Goal: Information Seeking & Learning: Check status

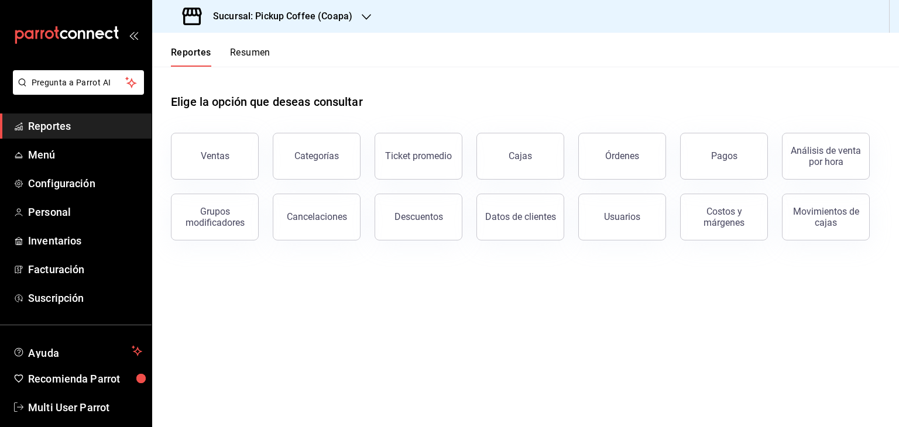
drag, startPoint x: 196, startPoint y: 53, endPoint x: 230, endPoint y: 45, distance: 35.1
click at [196, 54] on button "Reportes" at bounding box center [191, 57] width 40 height 20
click at [348, 15] on h3 "Sucursal: Pickup Coffee (Coapa)" at bounding box center [278, 16] width 149 height 14
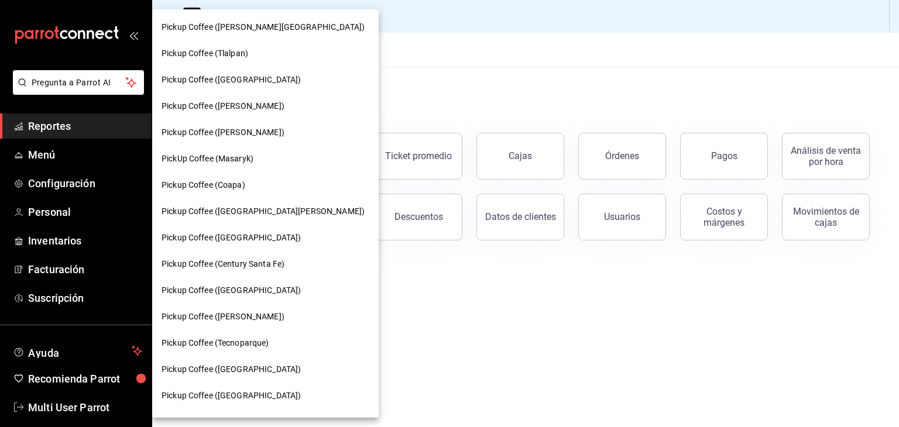
click at [475, 88] on div at bounding box center [449, 213] width 899 height 427
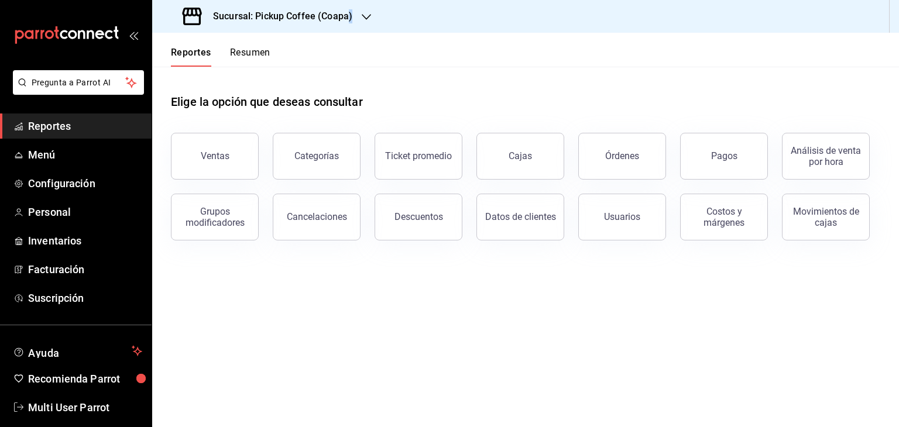
click at [351, 19] on h3 "Sucursal: Pickup Coffee (Coapa)" at bounding box center [278, 16] width 149 height 14
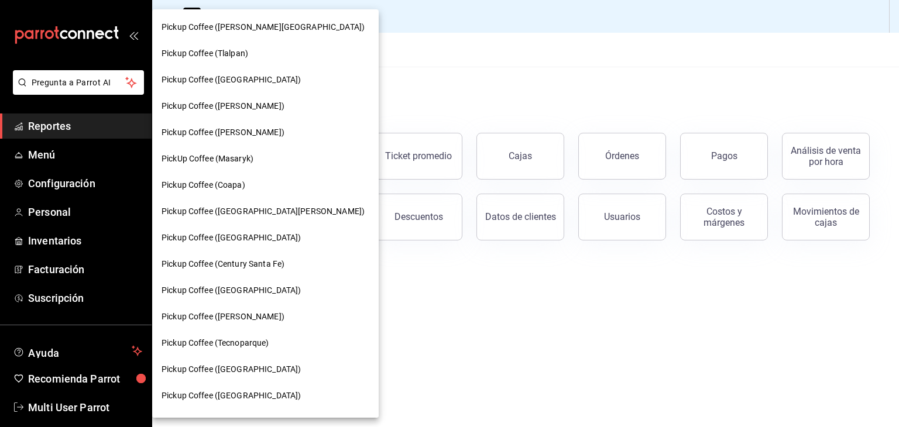
click at [406, 51] on div at bounding box center [449, 213] width 899 height 427
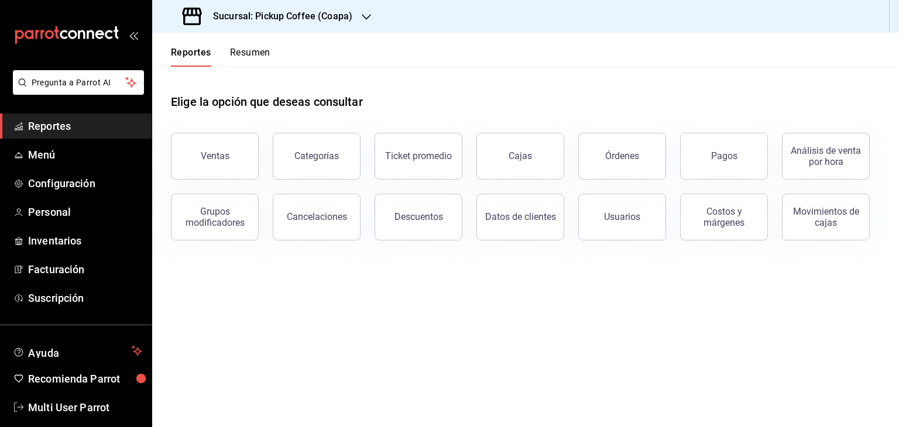
click at [362, 16] on icon "button" at bounding box center [366, 16] width 9 height 9
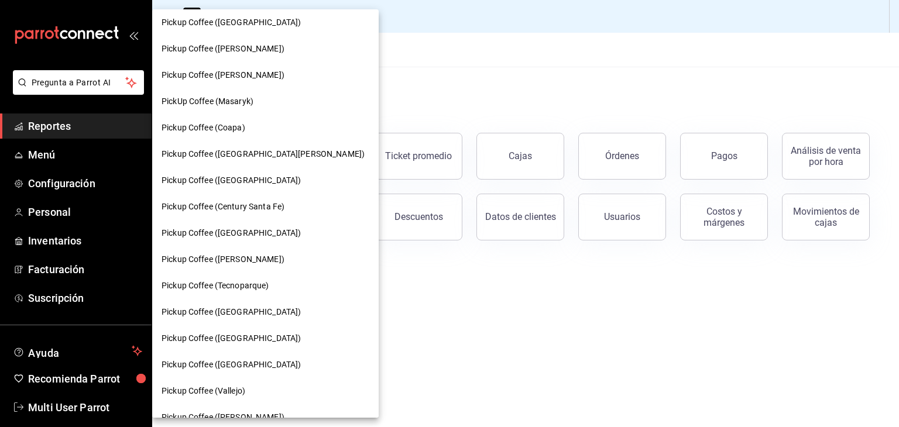
scroll to position [58, 0]
click at [490, 368] on div at bounding box center [449, 213] width 899 height 427
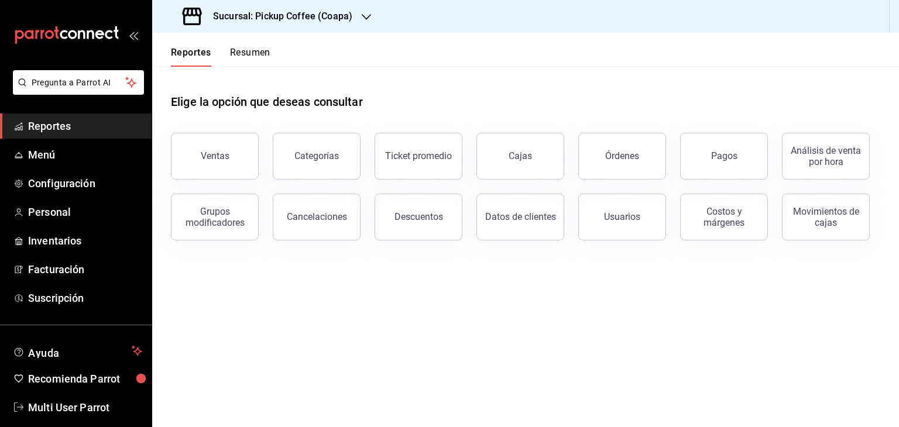
click at [347, 12] on h3 "Sucursal: Pickup Coffee (Coapa)" at bounding box center [278, 16] width 149 height 14
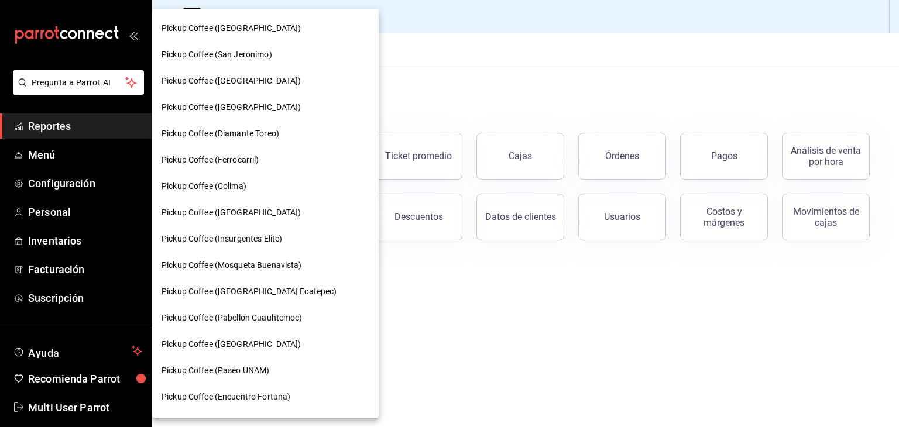
scroll to position [526, 0]
click at [273, 368] on div "Pickup Coffee (Paseo UNAM)" at bounding box center [266, 370] width 208 height 12
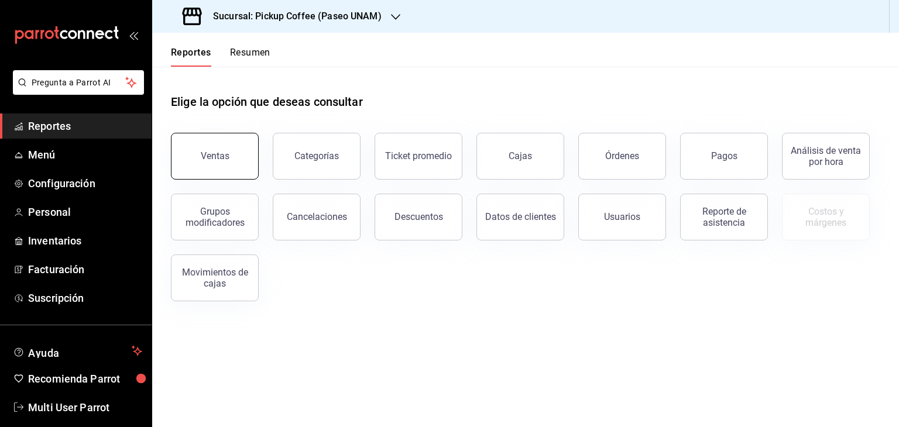
click at [234, 136] on button "Ventas" at bounding box center [215, 156] width 88 height 47
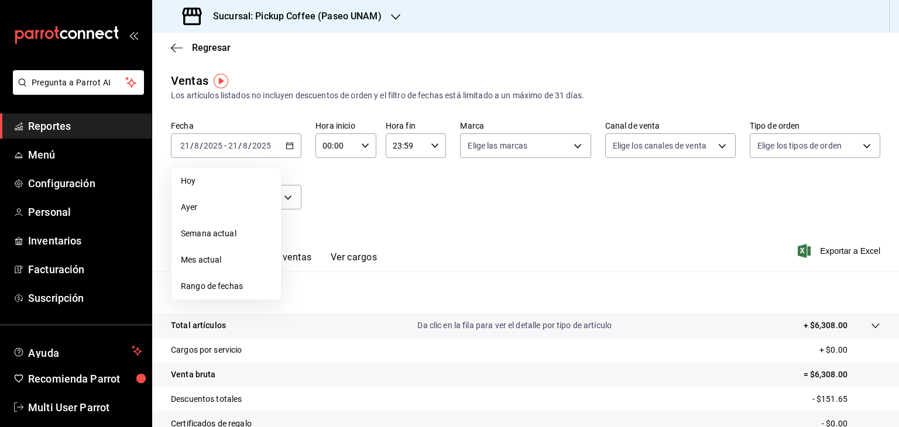
click at [405, 228] on div "Ver resumen Ver ventas Ver cargos Exportar a Excel" at bounding box center [525, 248] width 747 height 48
